Goal: Information Seeking & Learning: Understand process/instructions

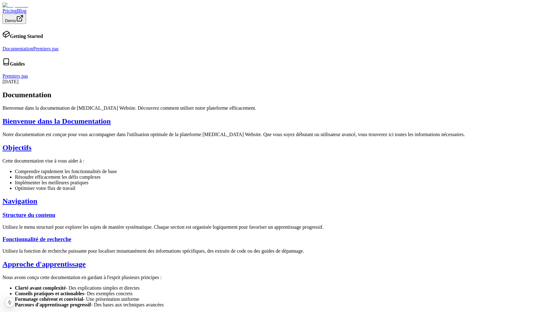
click at [28, 8] on img at bounding box center [15, 5] width 26 height 6
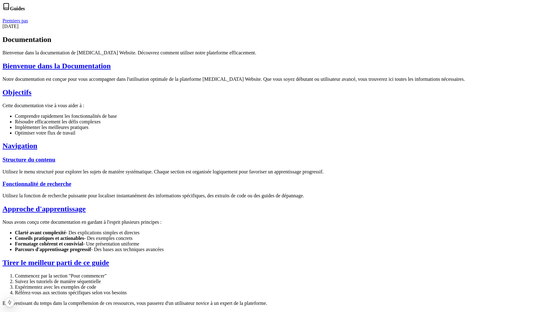
scroll to position [38, 0]
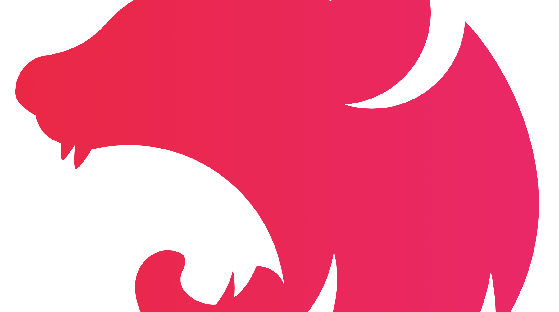
scroll to position [1558, 0]
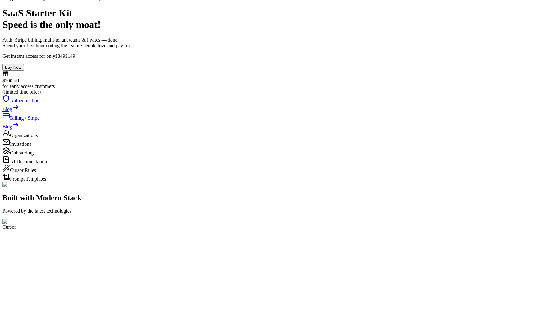
scroll to position [38, 0]
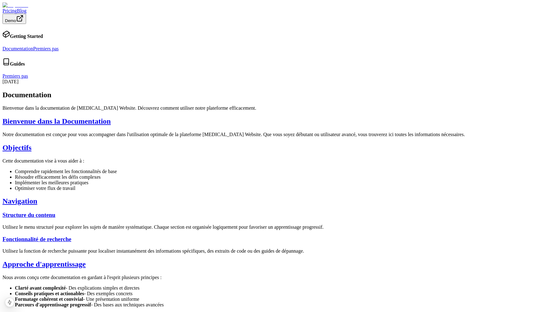
click at [59, 48] on link "Premiers pas" at bounding box center [45, 48] width 25 height 5
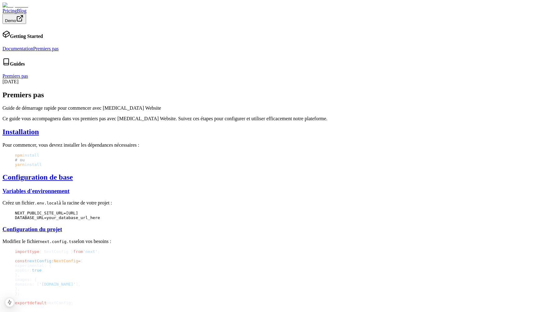
click at [33, 46] on link "Documentation" at bounding box center [17, 48] width 31 height 5
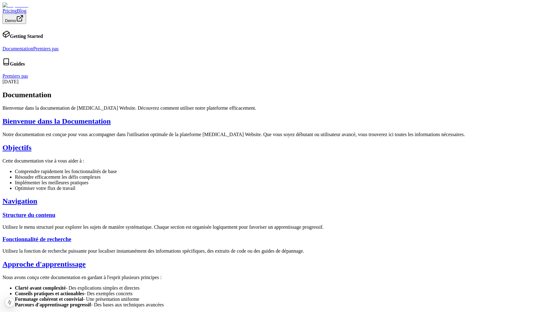
click at [59, 49] on link "Premiers pas" at bounding box center [45, 48] width 25 height 5
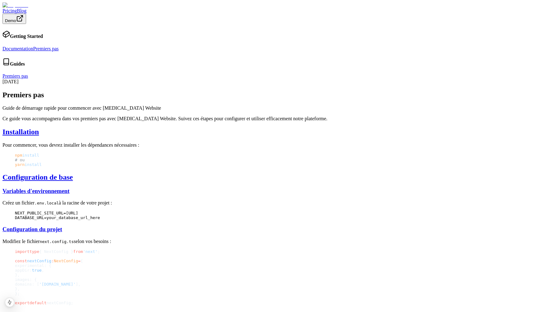
click at [33, 46] on link "Documentation" at bounding box center [17, 48] width 31 height 5
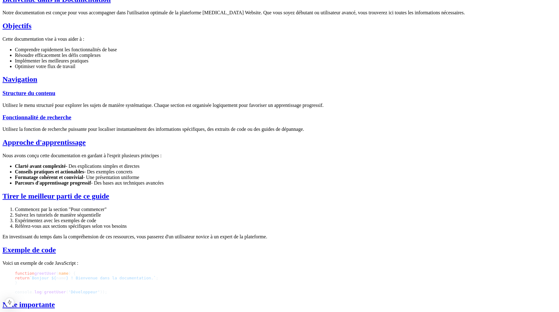
scroll to position [140, 0]
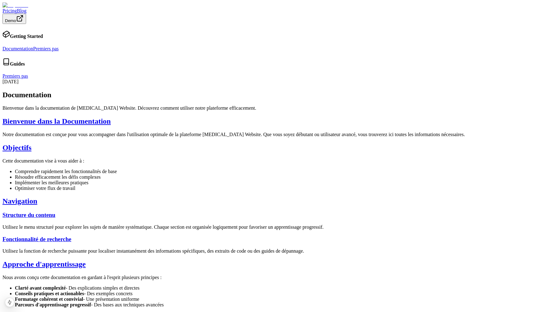
click at [59, 51] on link "Premiers pas" at bounding box center [45, 48] width 25 height 5
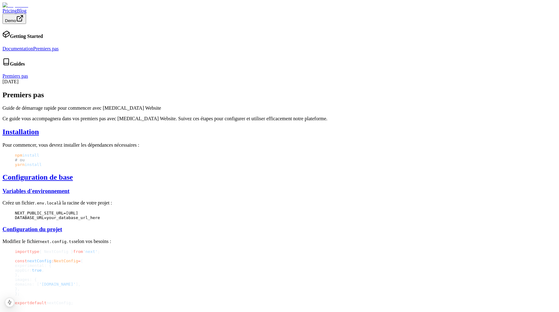
click at [33, 46] on link "Documentation" at bounding box center [17, 48] width 31 height 5
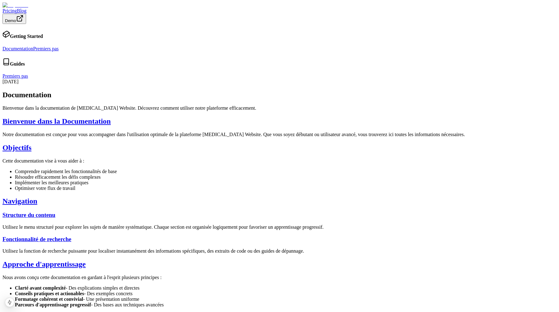
click at [59, 49] on link "Premiers pas" at bounding box center [45, 48] width 25 height 5
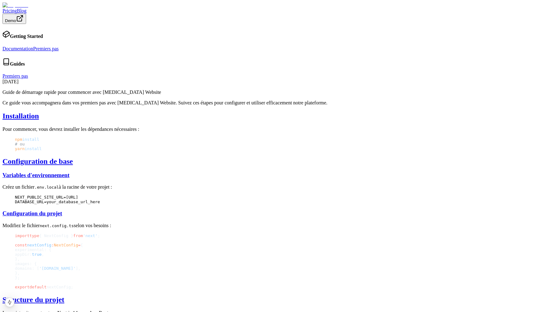
click at [290, 112] on h2 "Installation" at bounding box center [279, 116] width 554 height 8
click at [291, 100] on div "Ce guide vous accompagnera dans vos premiers pas avec [MEDICAL_DATA] Website. S…" at bounding box center [279, 303] width 554 height 406
click at [296, 112] on h2 "Installation" at bounding box center [279, 116] width 554 height 8
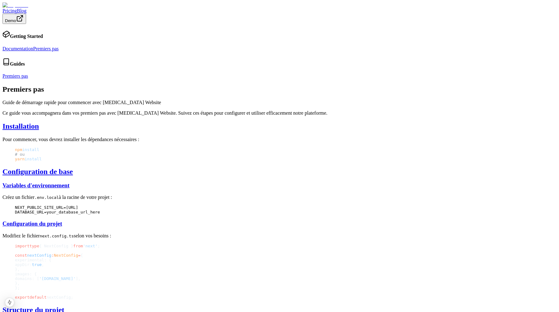
click at [33, 46] on link "Documentation" at bounding box center [17, 48] width 31 height 5
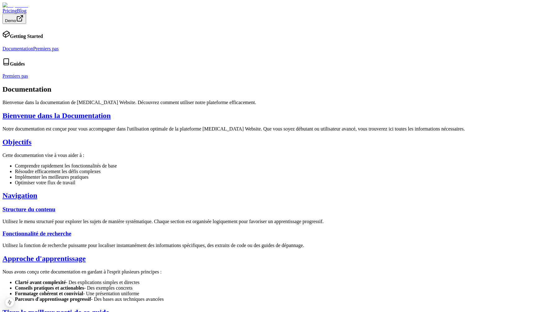
click at [59, 48] on link "Premiers pas" at bounding box center [45, 48] width 25 height 5
